Goal: Find specific page/section: Find specific page/section

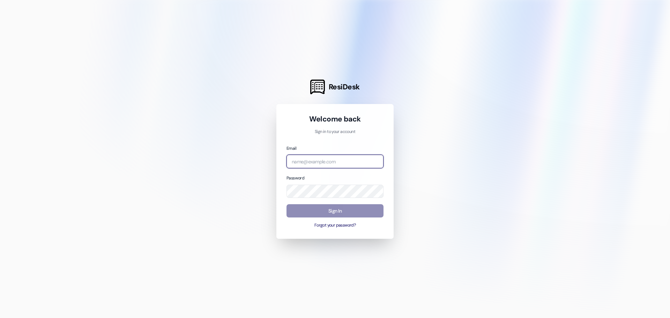
type input "[EMAIL_ADDRESS][DOMAIN_NAME]"
click at [321, 211] on button "Sign In" at bounding box center [334, 211] width 97 height 14
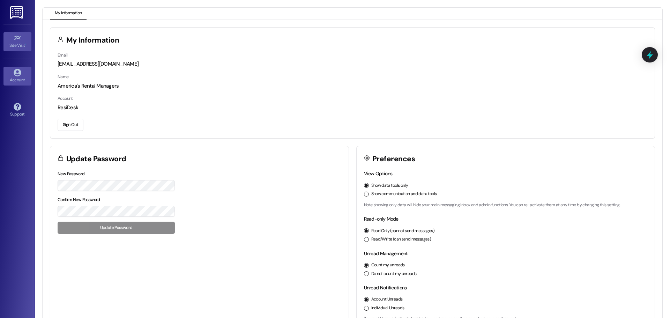
click at [17, 46] on div "Site Visit •" at bounding box center [17, 45] width 35 height 7
click at [24, 43] on div "Site Visit •" at bounding box center [17, 45] width 35 height 7
